Goal: Task Accomplishment & Management: Complete application form

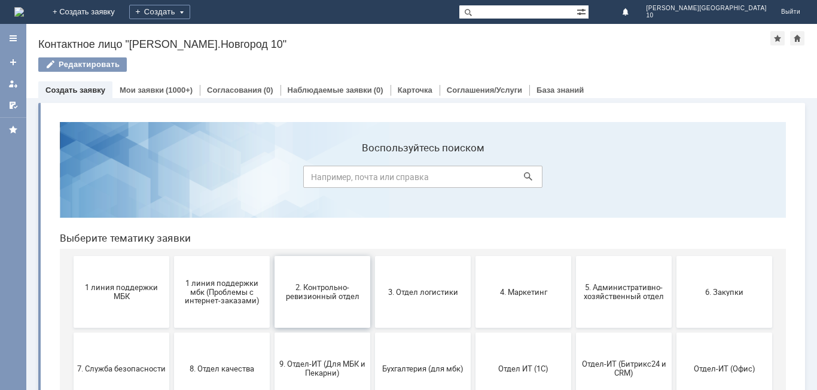
click at [313, 307] on button "2. Контрольно-ревизионный отдел" at bounding box center [323, 292] width 96 height 72
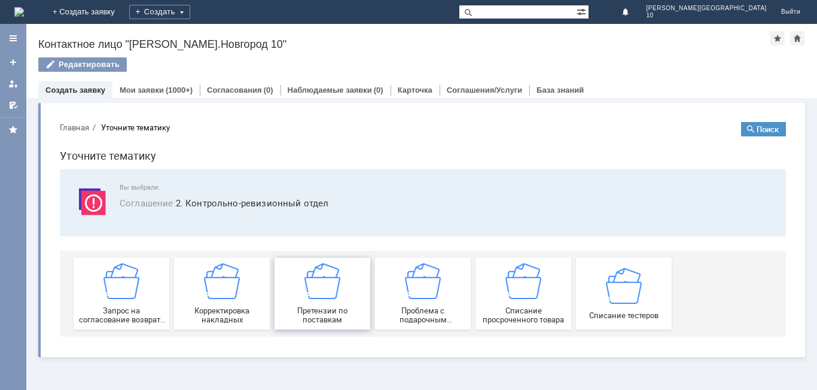
click at [323, 291] on img at bounding box center [322, 281] width 36 height 36
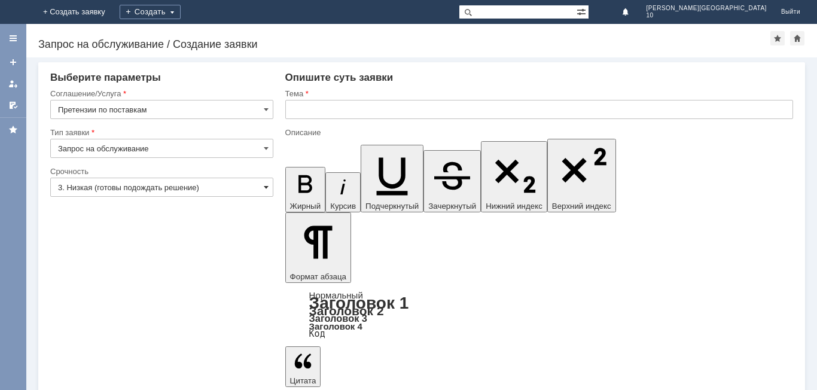
click at [267, 185] on span at bounding box center [266, 187] width 5 height 10
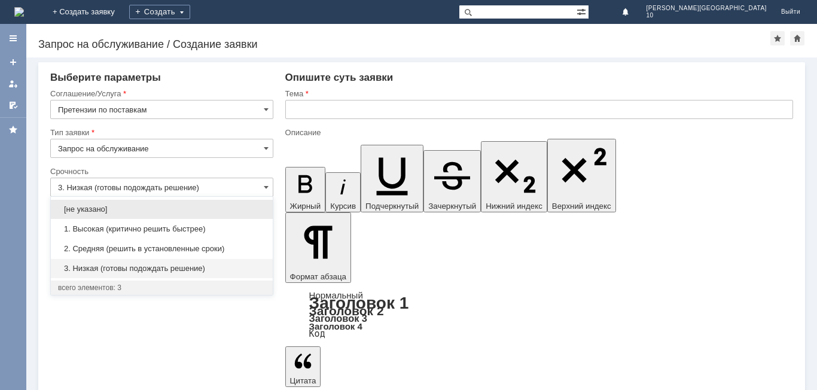
drag, startPoint x: 111, startPoint y: 231, endPoint x: 141, endPoint y: 217, distance: 32.6
click at [111, 230] on span "1. Высокая (критично решить быстрее)" at bounding box center [162, 229] width 208 height 10
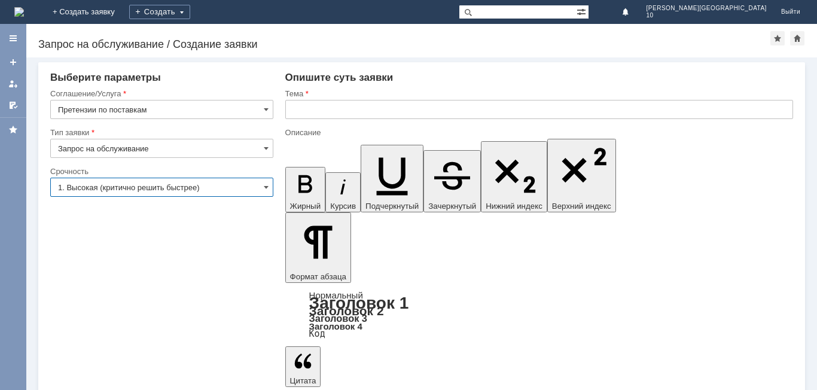
type input "1. Высокая (критично решить быстрее)"
click at [304, 112] on input "text" at bounding box center [539, 109] width 508 height 19
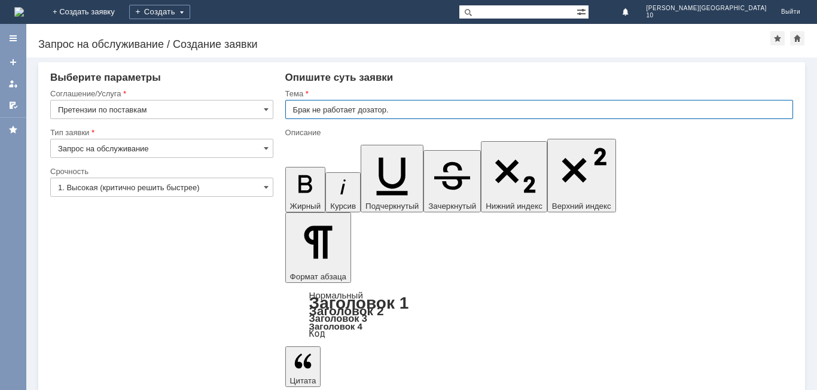
type input "Брак не работает дозатор."
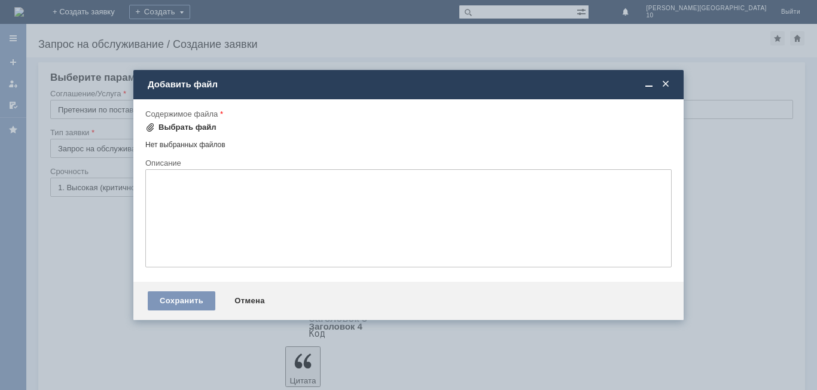
click at [176, 132] on div "Выбрать файл" at bounding box center [188, 128] width 58 height 10
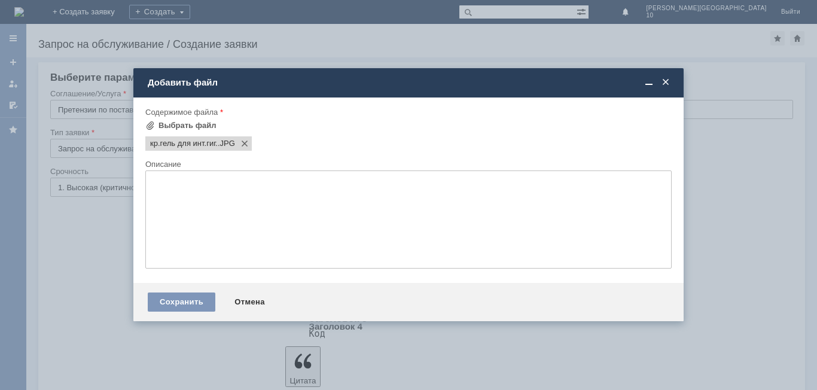
scroll to position [0, 0]
click at [181, 299] on div "Сохранить" at bounding box center [182, 302] width 68 height 19
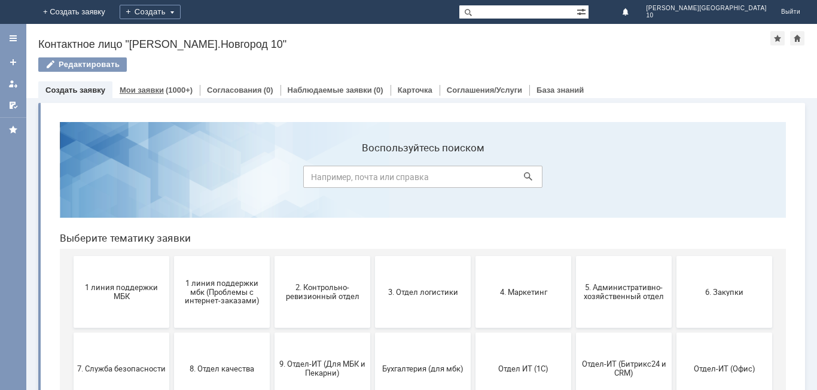
click at [123, 87] on link "Мои заявки" at bounding box center [142, 90] width 44 height 9
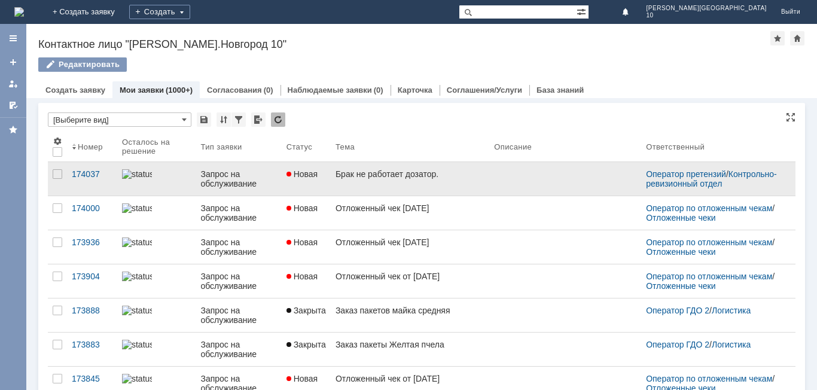
click at [342, 176] on div "Брак не работает дозатор." at bounding box center [410, 174] width 149 height 10
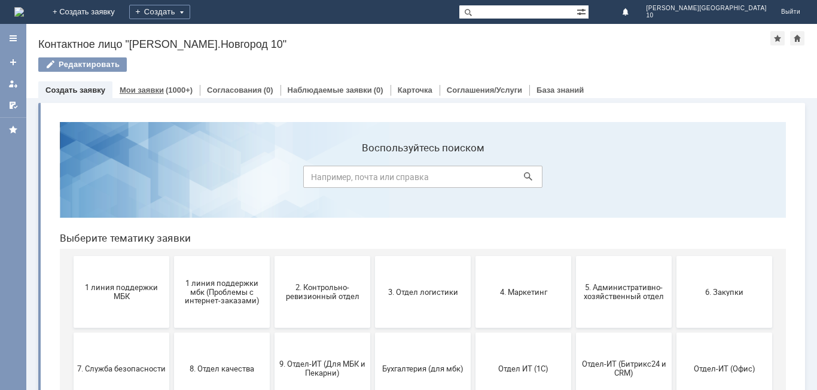
click at [155, 89] on link "Мои заявки" at bounding box center [142, 90] width 44 height 9
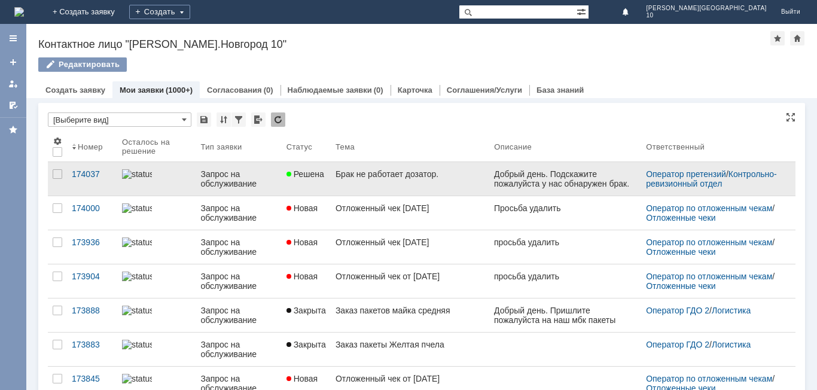
click at [331, 181] on link "Брак не работает дозатор." at bounding box center [410, 178] width 159 height 33
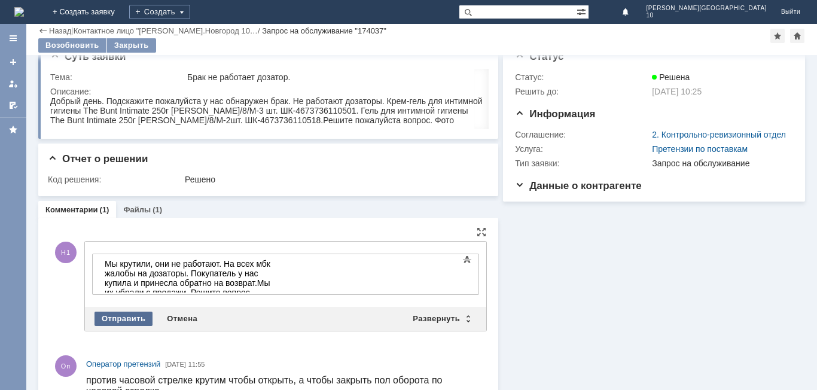
click at [120, 318] on div "Отправить" at bounding box center [124, 319] width 58 height 14
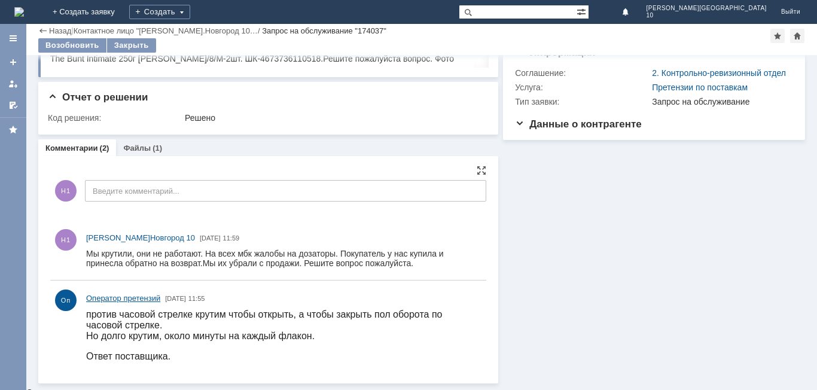
scroll to position [79, 0]
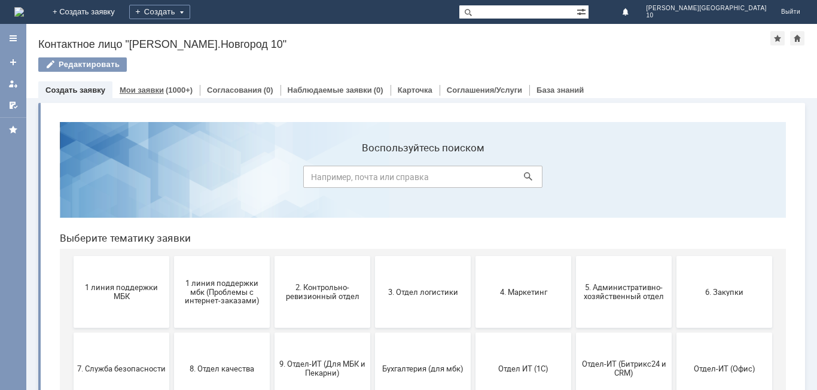
click at [166, 88] on div "(1000+)" at bounding box center [179, 90] width 27 height 9
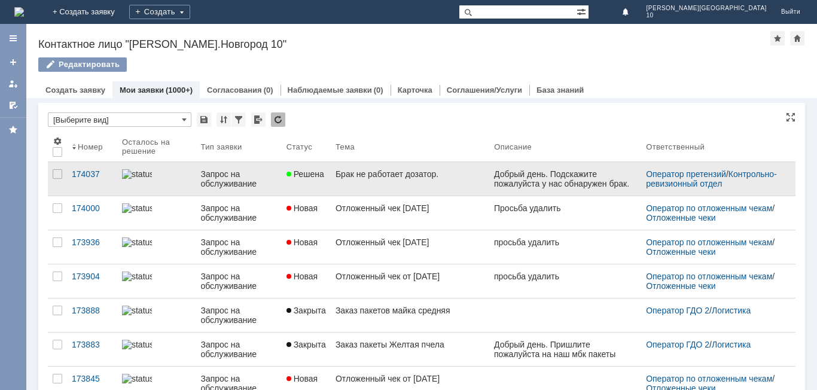
click at [358, 178] on div "Брак не работает дозатор." at bounding box center [410, 174] width 149 height 10
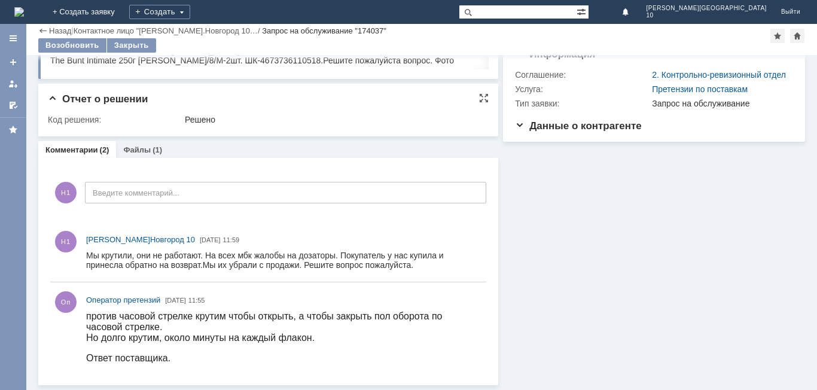
scroll to position [79, 0]
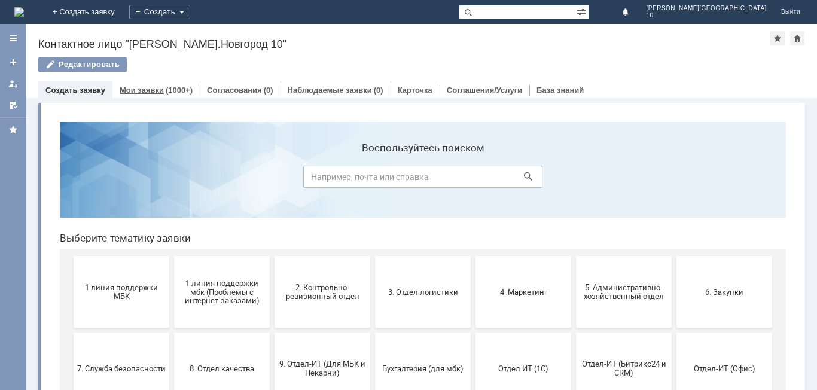
click at [153, 89] on link "Мои заявки" at bounding box center [142, 90] width 44 height 9
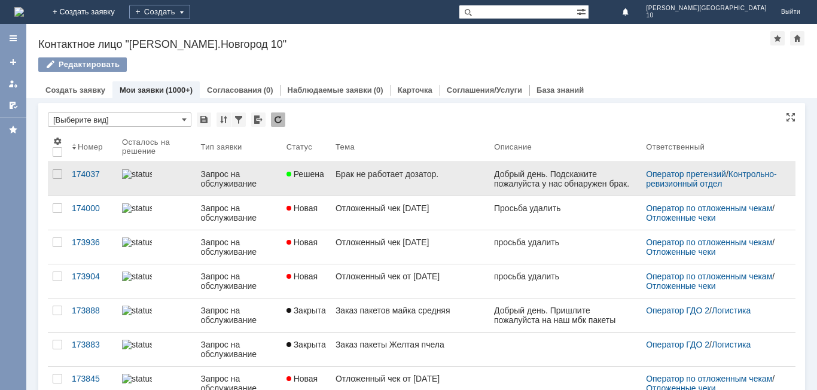
click at [364, 176] on div "Брак не работает дозатор." at bounding box center [410, 174] width 149 height 10
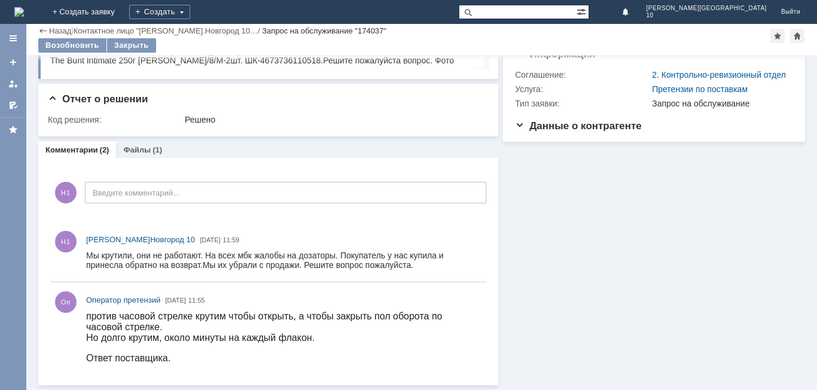
scroll to position [79, 0]
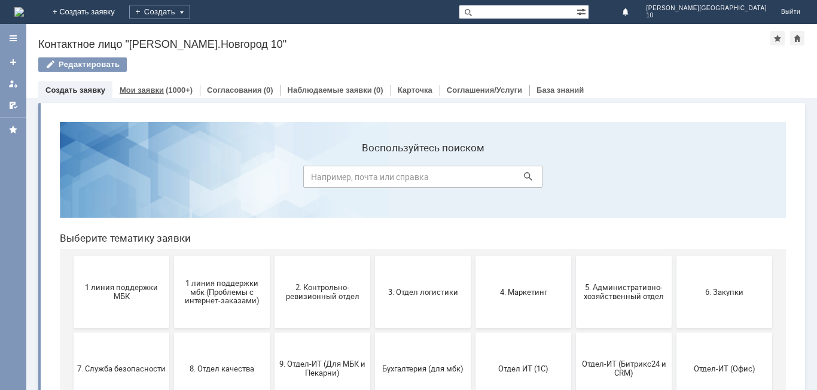
click at [160, 89] on link "Мои заявки" at bounding box center [142, 90] width 44 height 9
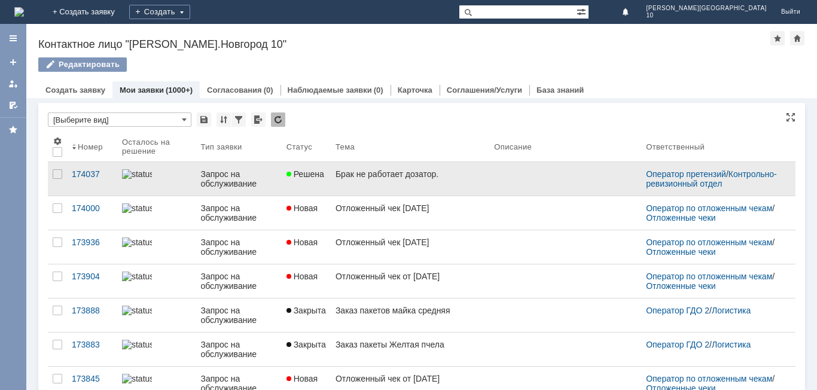
click at [337, 178] on div "Брак не работает дозатор." at bounding box center [410, 174] width 149 height 10
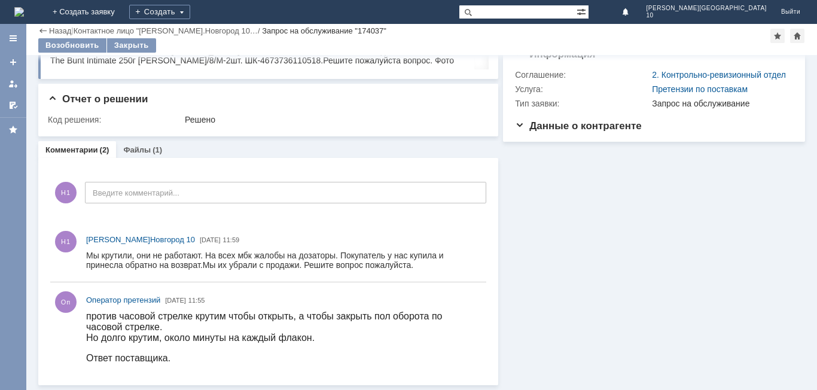
scroll to position [79, 0]
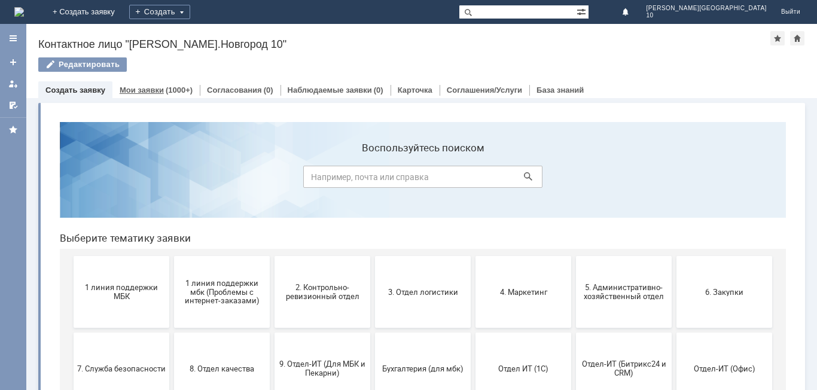
click at [148, 84] on div "Мои заявки (1000+)" at bounding box center [155, 89] width 87 height 17
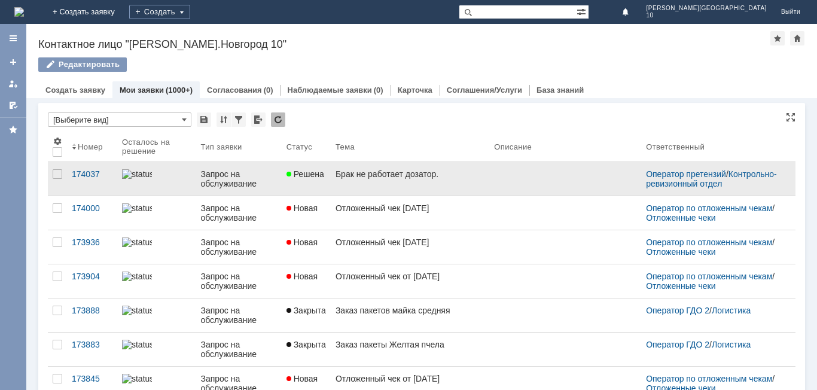
click at [322, 176] on div "Решена" at bounding box center [306, 174] width 39 height 10
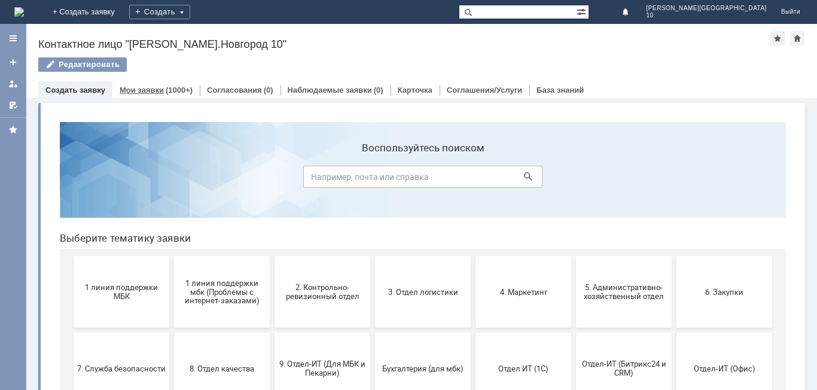
click at [135, 87] on link "Мои заявки" at bounding box center [142, 90] width 44 height 9
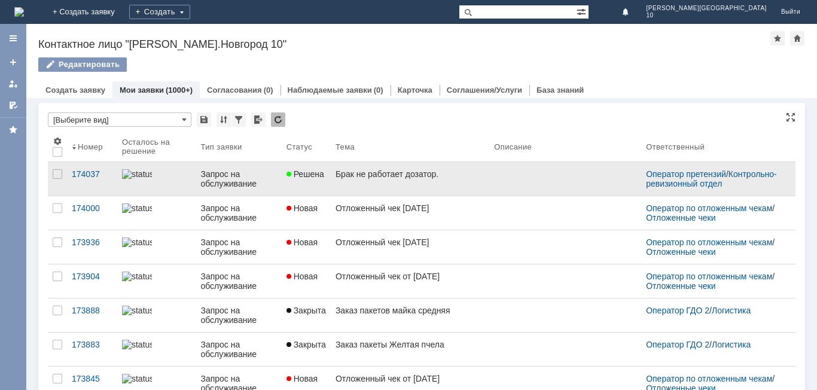
click at [324, 175] on link "Решена" at bounding box center [306, 178] width 49 height 33
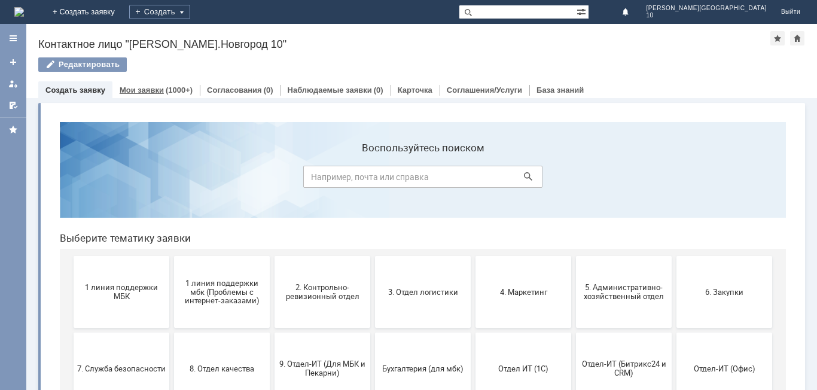
click at [166, 93] on div "(1000+)" at bounding box center [179, 90] width 27 height 9
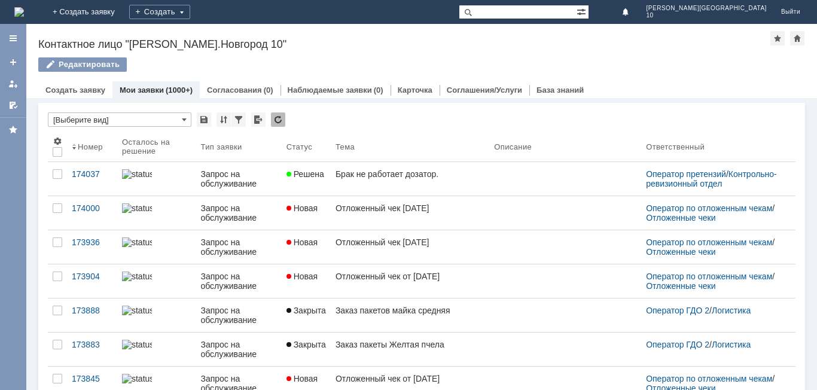
click at [315, 170] on span "Решена" at bounding box center [306, 174] width 38 height 10
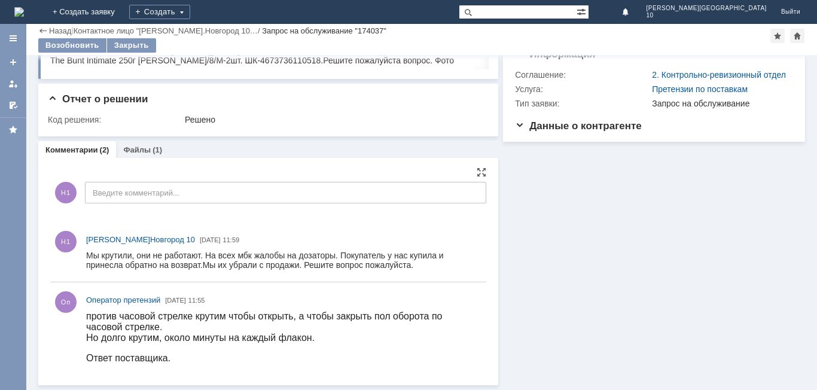
scroll to position [79, 0]
click at [144, 156] on div "Файлы (1)" at bounding box center [142, 149] width 53 height 17
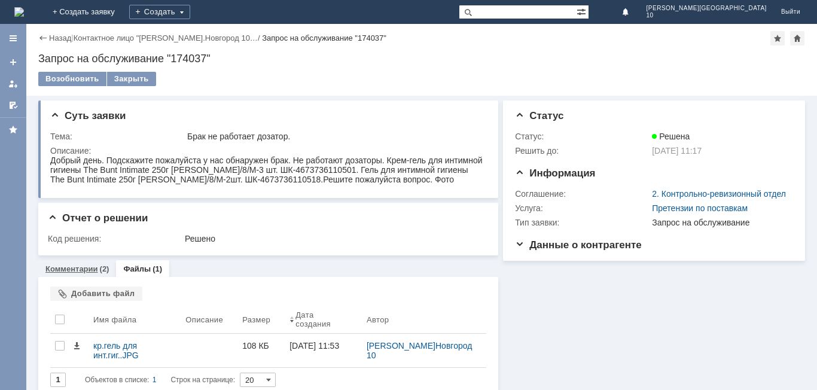
click at [100, 272] on div "(2)" at bounding box center [105, 268] width 10 height 9
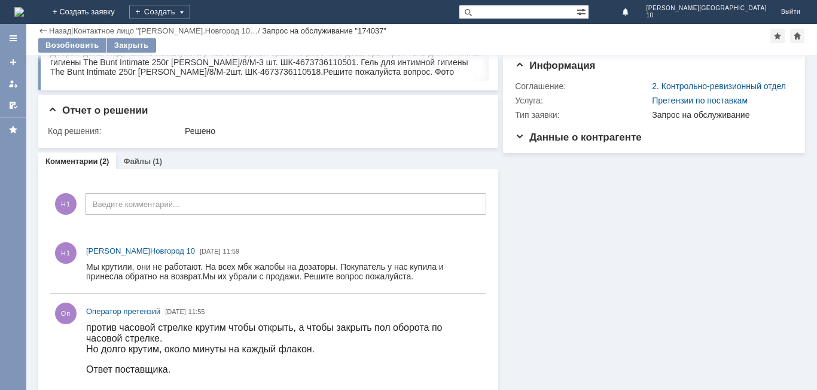
scroll to position [79, 0]
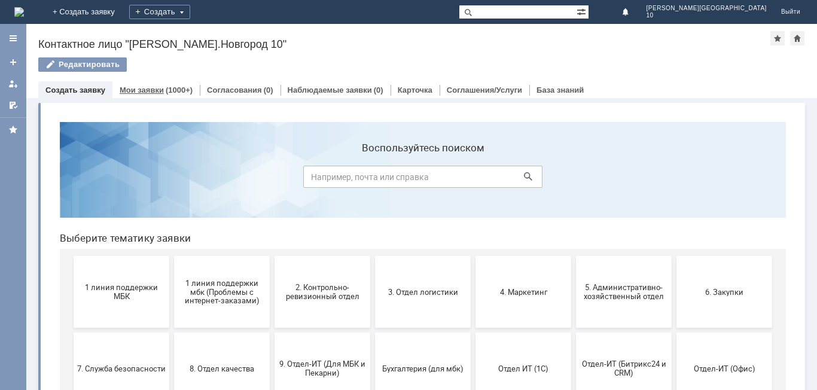
click at [151, 90] on link "Мои заявки" at bounding box center [142, 90] width 44 height 9
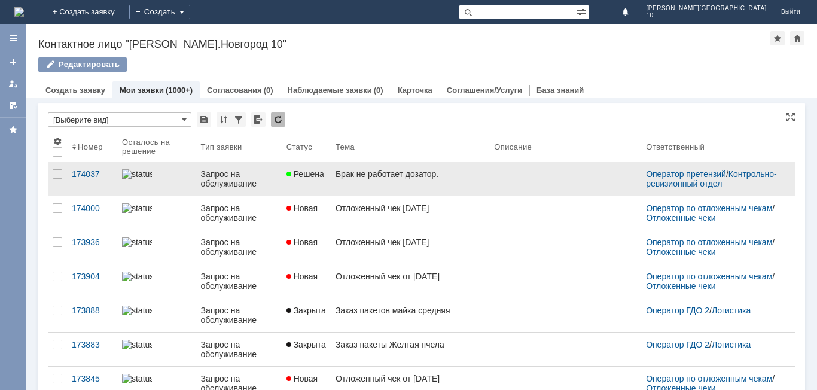
click at [309, 178] on span "Решена" at bounding box center [306, 174] width 38 height 10
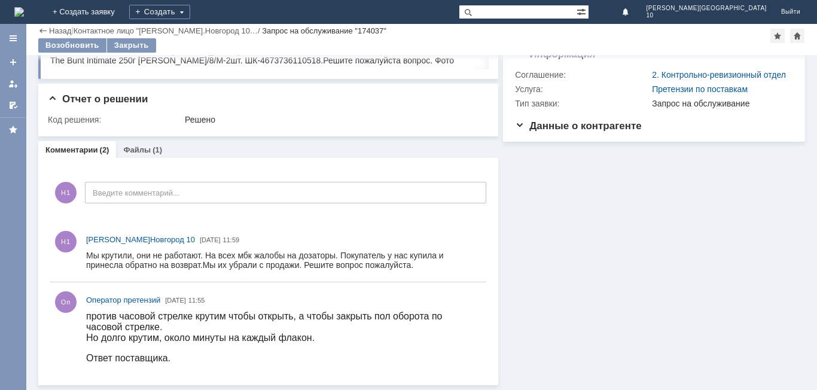
scroll to position [79, 0]
